Goal: Information Seeking & Learning: Compare options

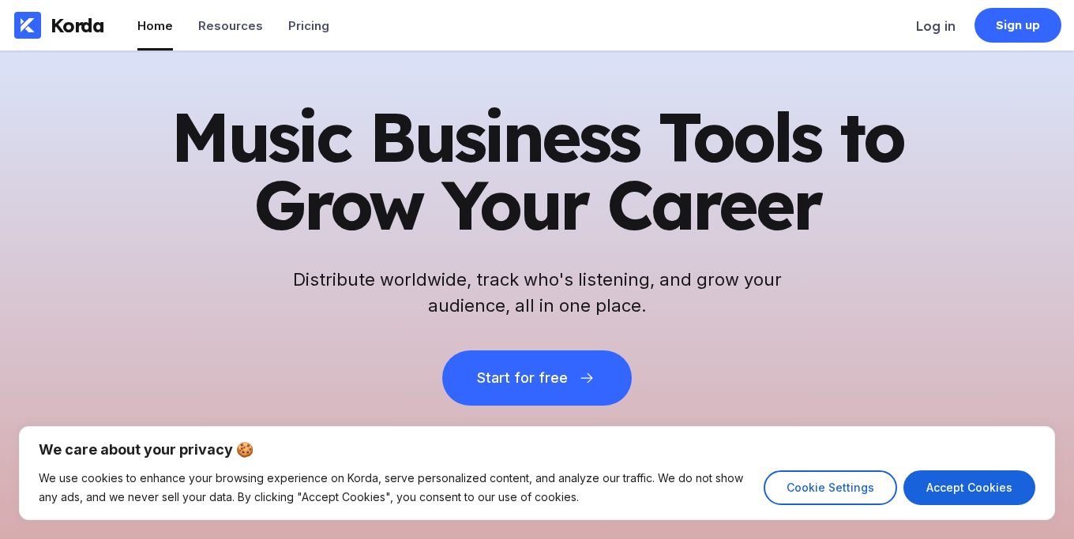
click at [819, 512] on div "We care about your privacy 🍪 We use cookies to enhance your browsing experience…" at bounding box center [537, 473] width 1036 height 94
click at [943, 482] on button "Accept Cookies" at bounding box center [969, 488] width 132 height 35
checkbox input "true"
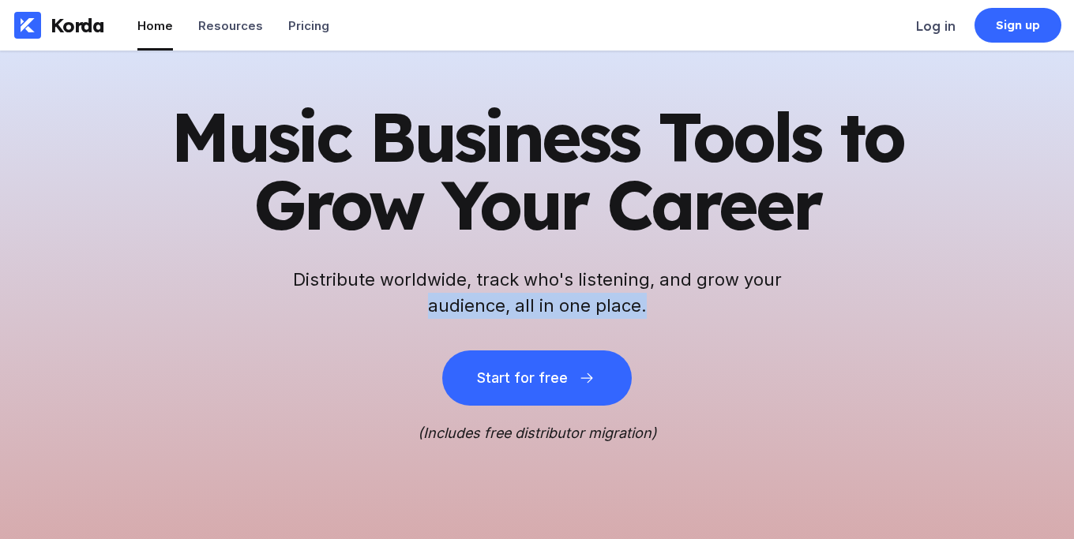
drag, startPoint x: 409, startPoint y: 441, endPoint x: 694, endPoint y: 447, distance: 285.1
click at [694, 447] on div "Music Business Tools to Grow Your Career Distribute worldwide, track who's list…" at bounding box center [537, 327] width 1074 height 553
click at [631, 450] on div "Music Business Tools to Grow Your Career Distribute worldwide, track who's list…" at bounding box center [537, 327] width 1074 height 553
click at [311, 32] on div "Pricing" at bounding box center [308, 25] width 41 height 15
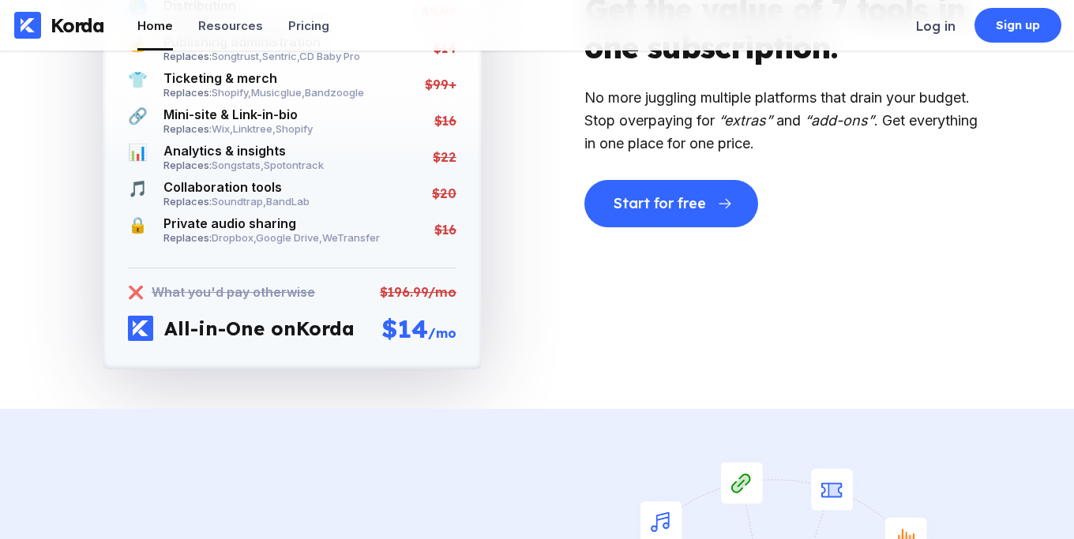
scroll to position [2417, 0]
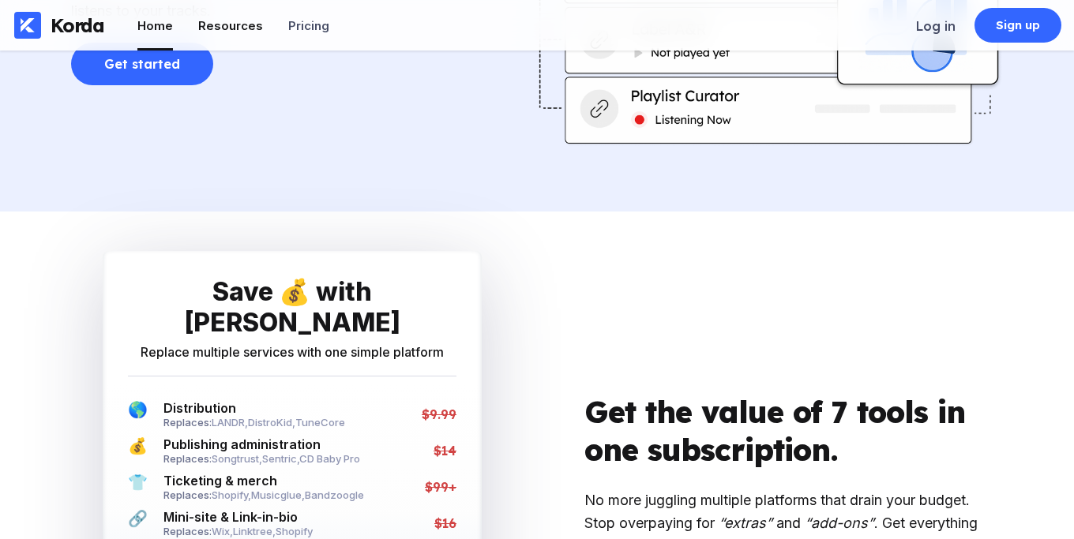
click at [237, 24] on div "Resources" at bounding box center [230, 25] width 65 height 15
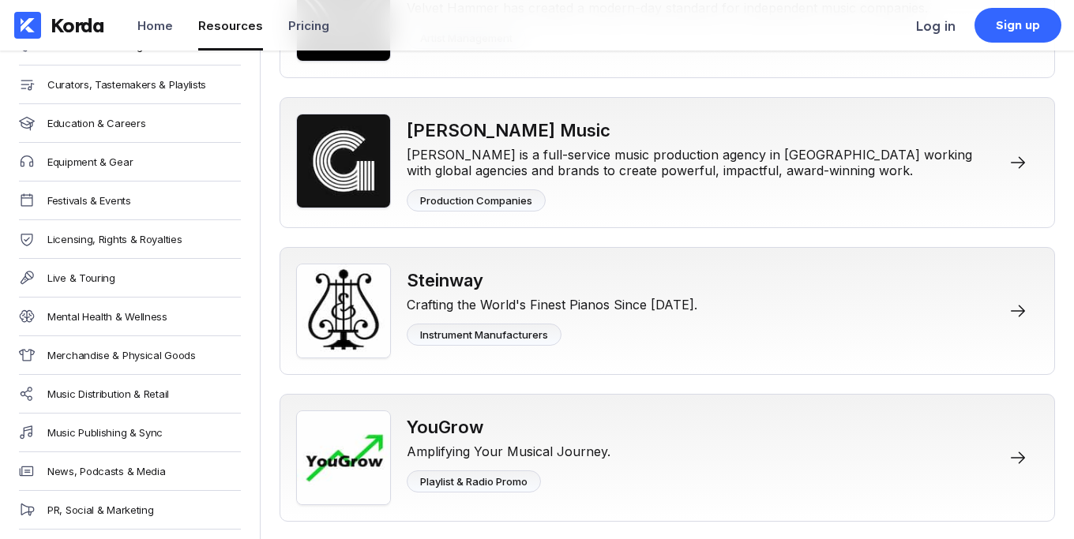
scroll to position [504, 0]
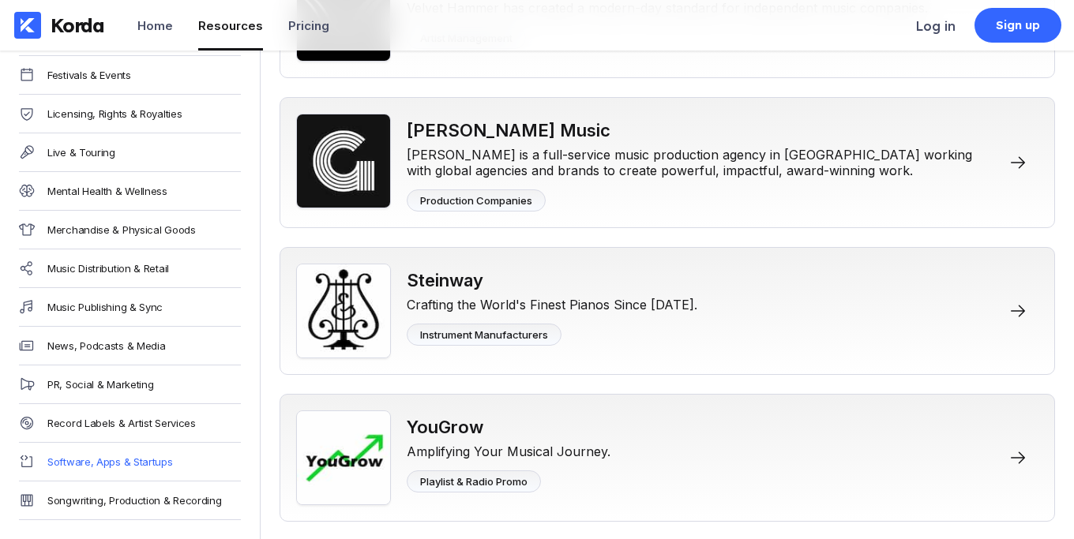
click at [112, 461] on div "Software, Apps & Startups" at bounding box center [110, 462] width 126 height 13
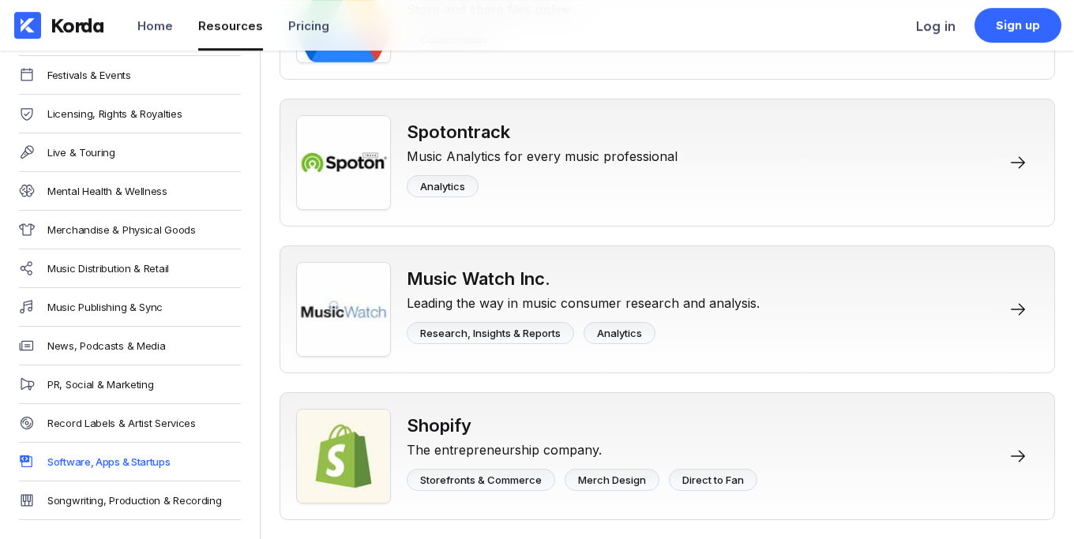
scroll to position [8848, 0]
click at [109, 417] on div "Record Labels & Artist Services" at bounding box center [121, 423] width 148 height 13
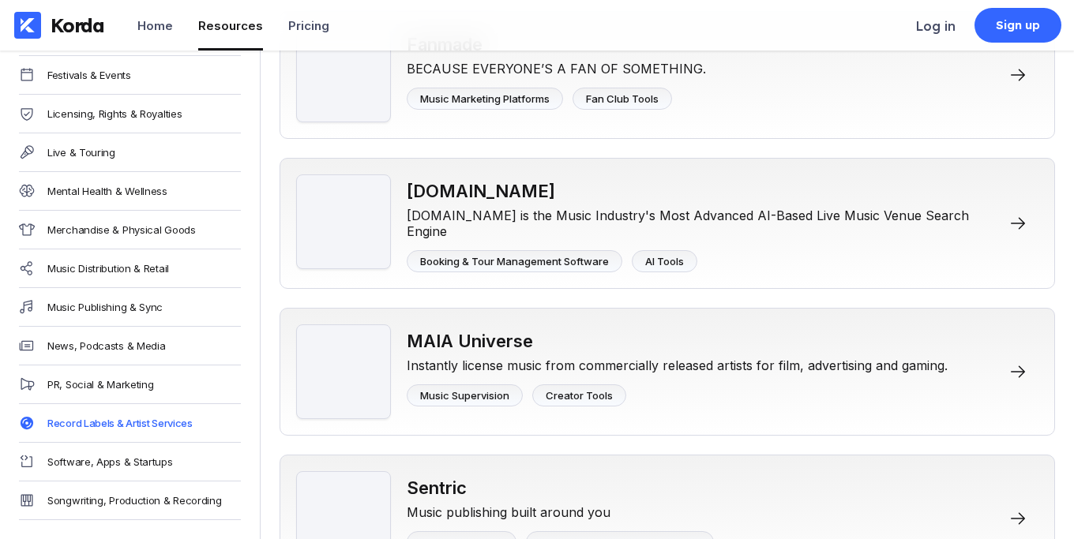
scroll to position [7398, 0]
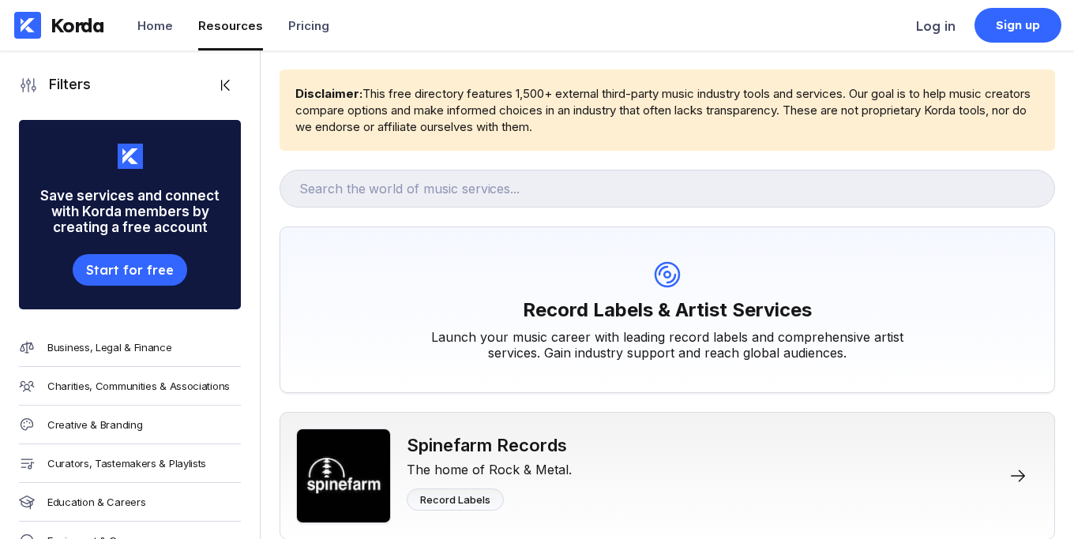
click at [95, 418] on div "Creative & Branding" at bounding box center [94, 424] width 95 height 13
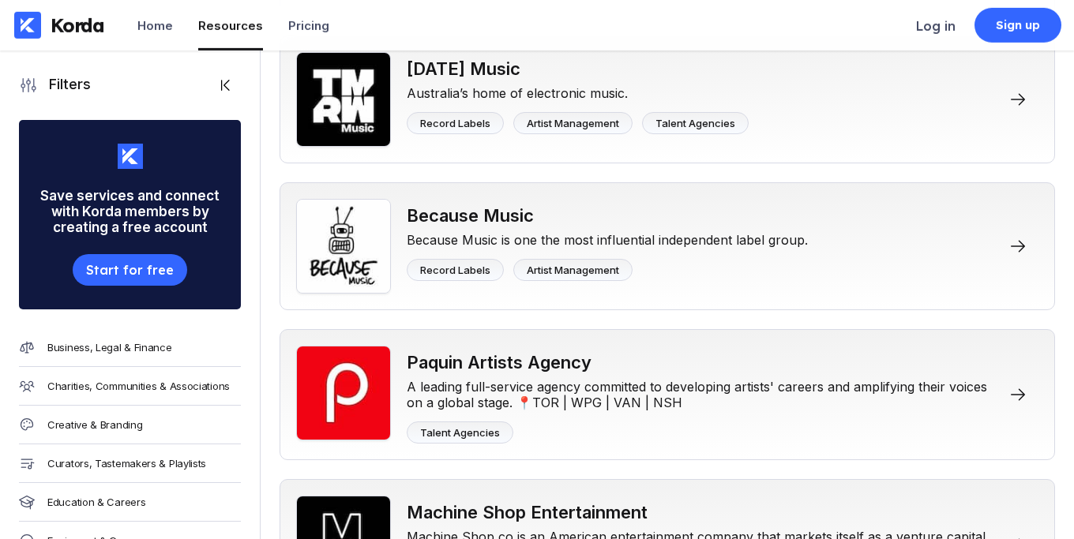
scroll to position [1611, 0]
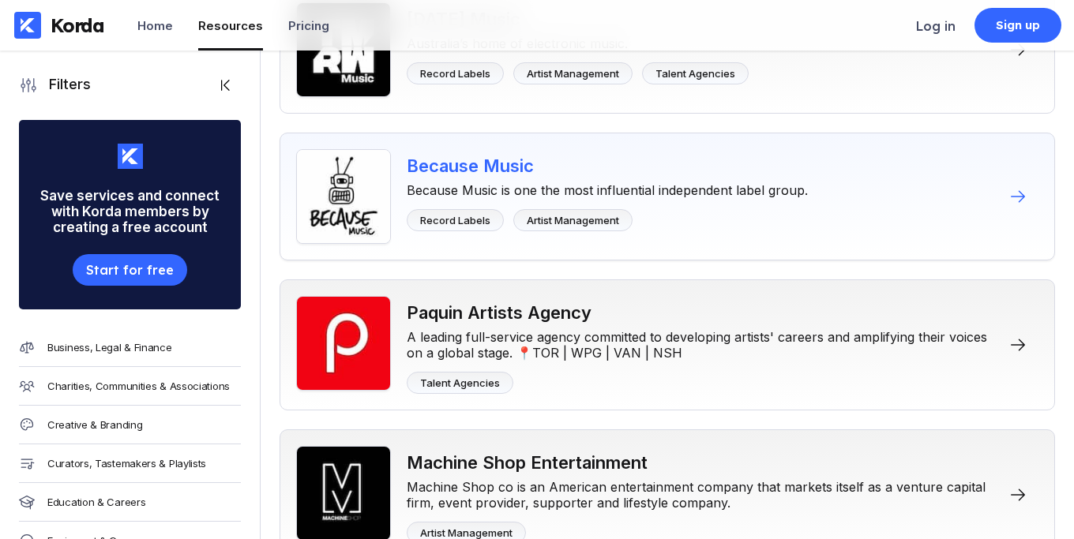
click at [1023, 187] on icon at bounding box center [1017, 196] width 19 height 19
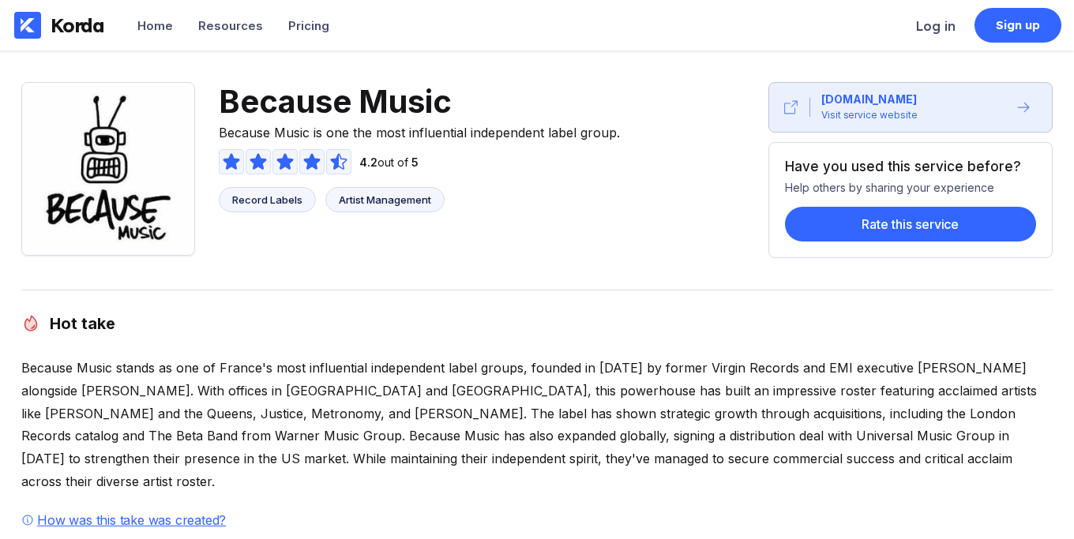
click at [486, 172] on div "4.2 out of 5" at bounding box center [419, 161] width 401 height 25
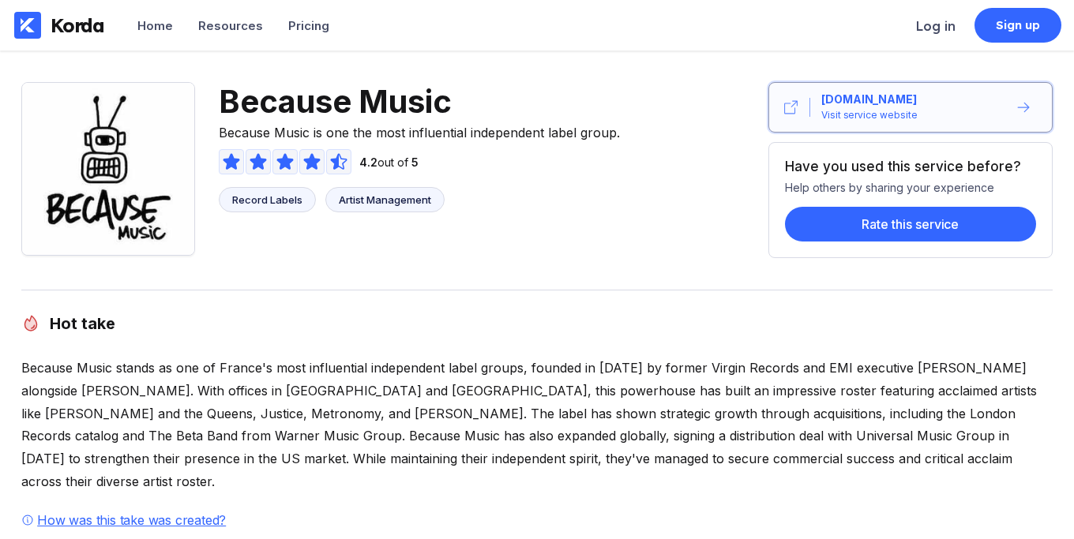
click at [878, 108] on div "Visit service website" at bounding box center [869, 115] width 96 height 16
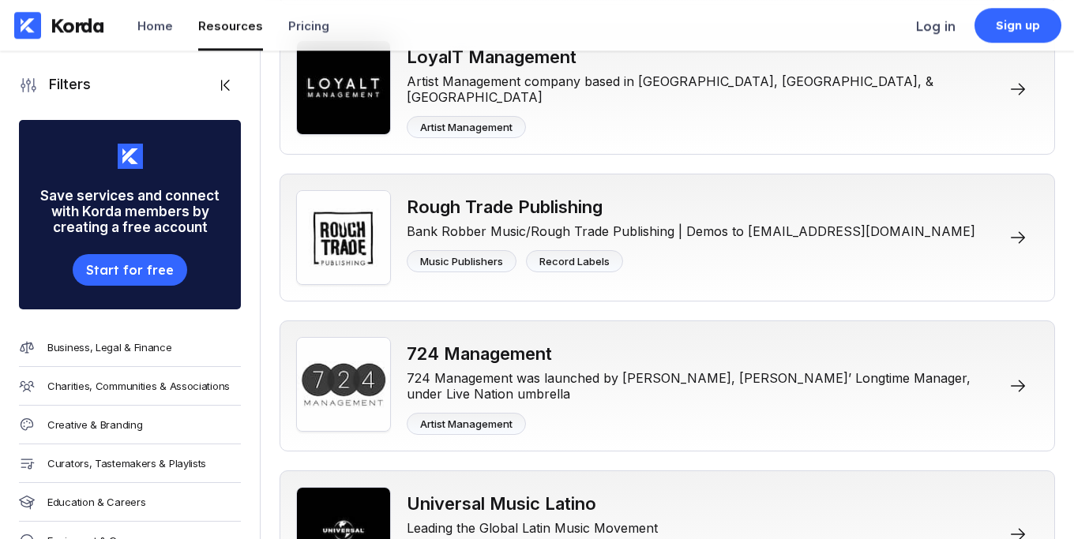
scroll to position [14688, 0]
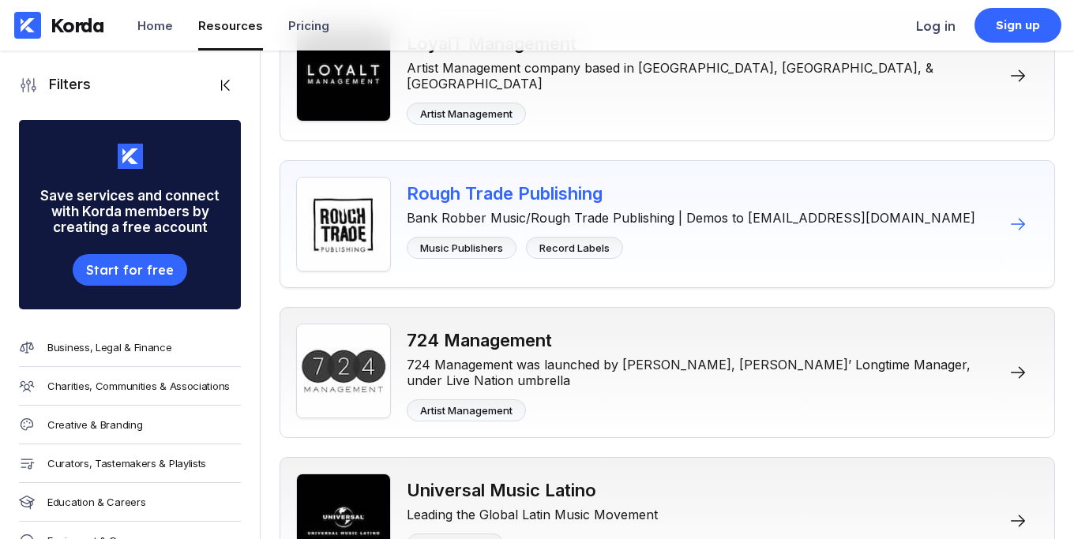
click at [458, 183] on div "Rough Trade Publishing" at bounding box center [691, 193] width 568 height 21
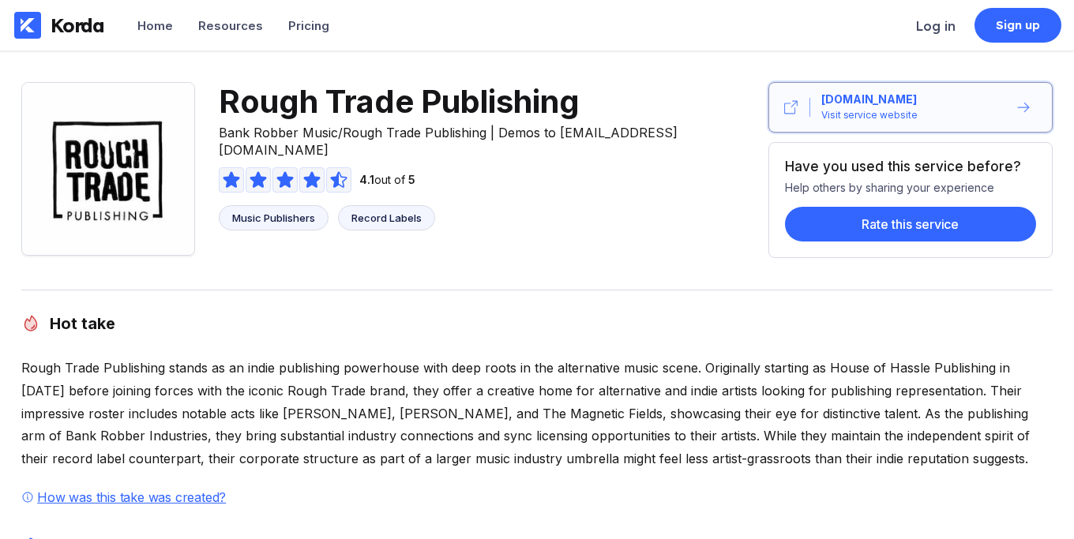
click at [848, 109] on div "Visit service website" at bounding box center [869, 115] width 96 height 16
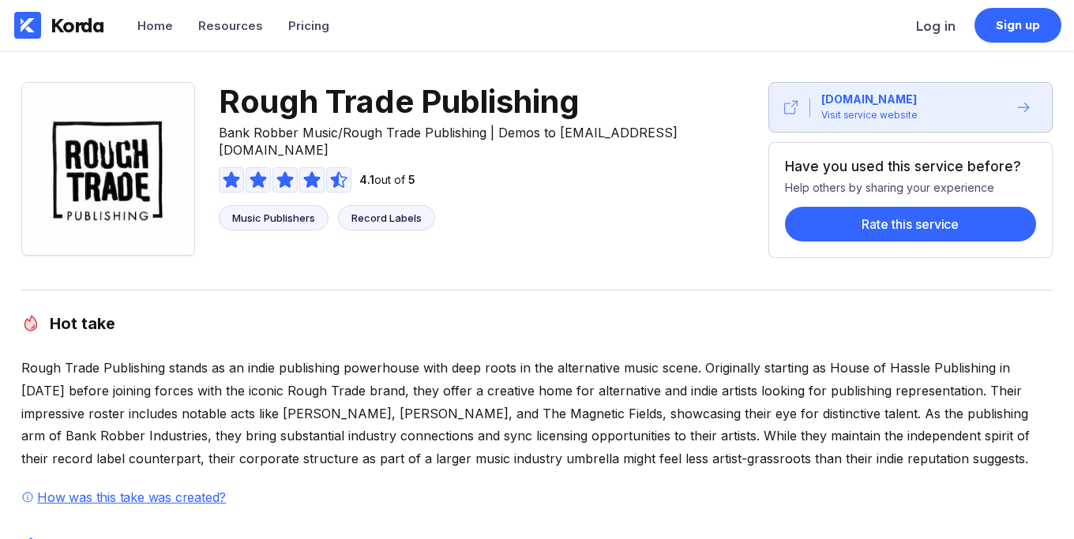
click at [80, 25] on div "Korda" at bounding box center [78, 25] width 54 height 24
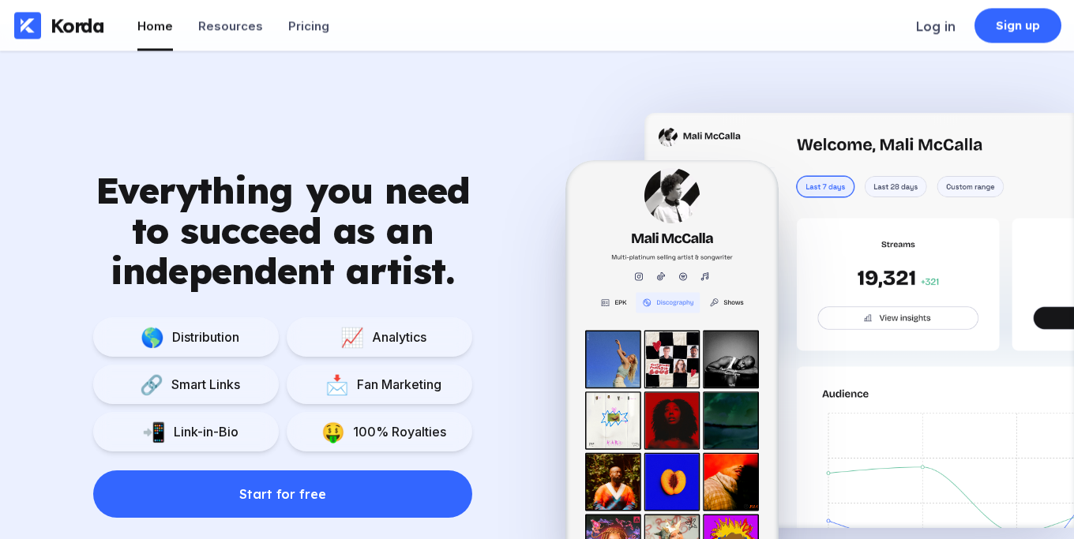
scroll to position [966, 0]
